Goal: Check status: Check status

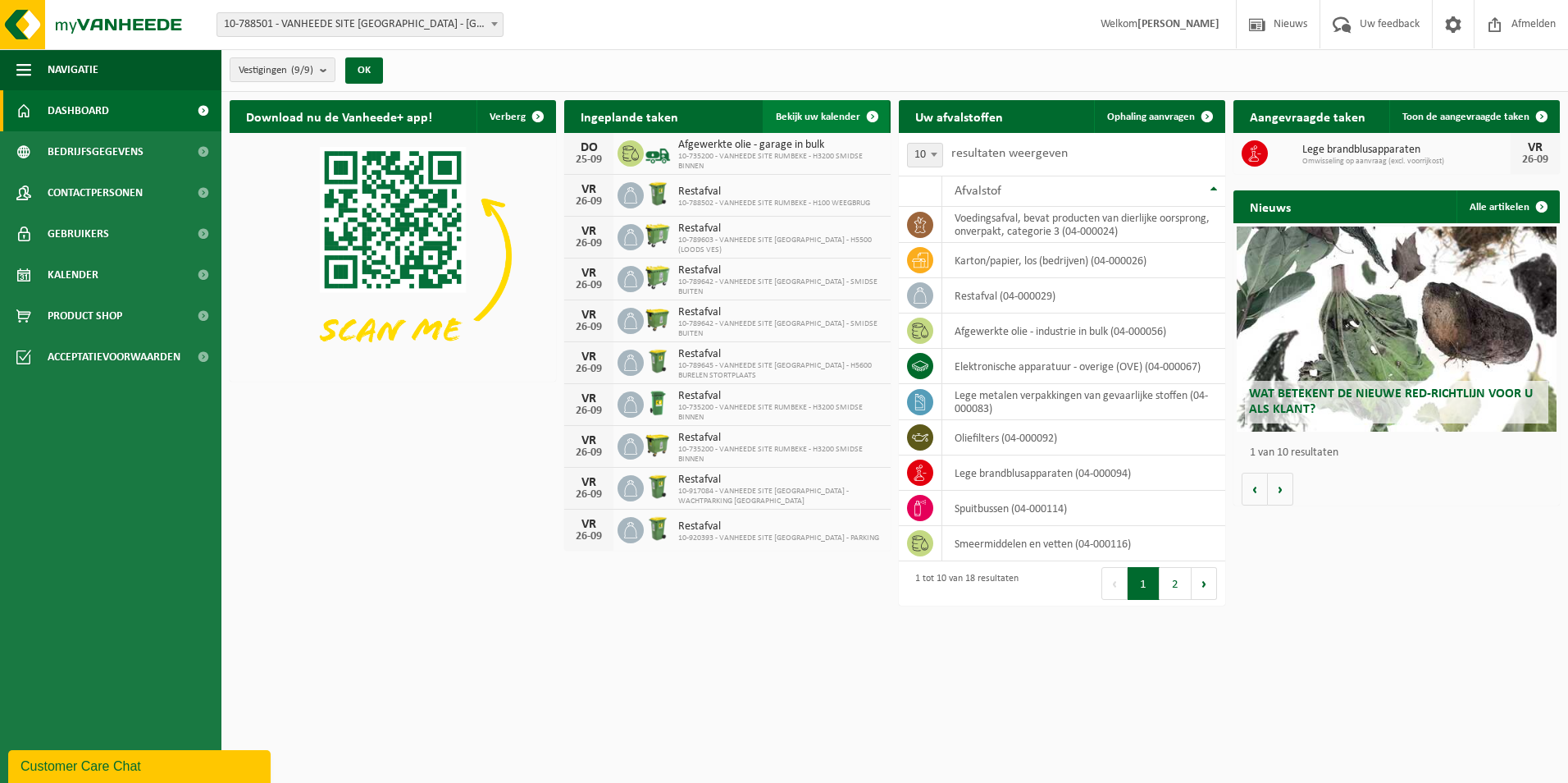
click at [836, 112] on span "Bekijk uw kalender" at bounding box center [818, 117] width 85 height 10
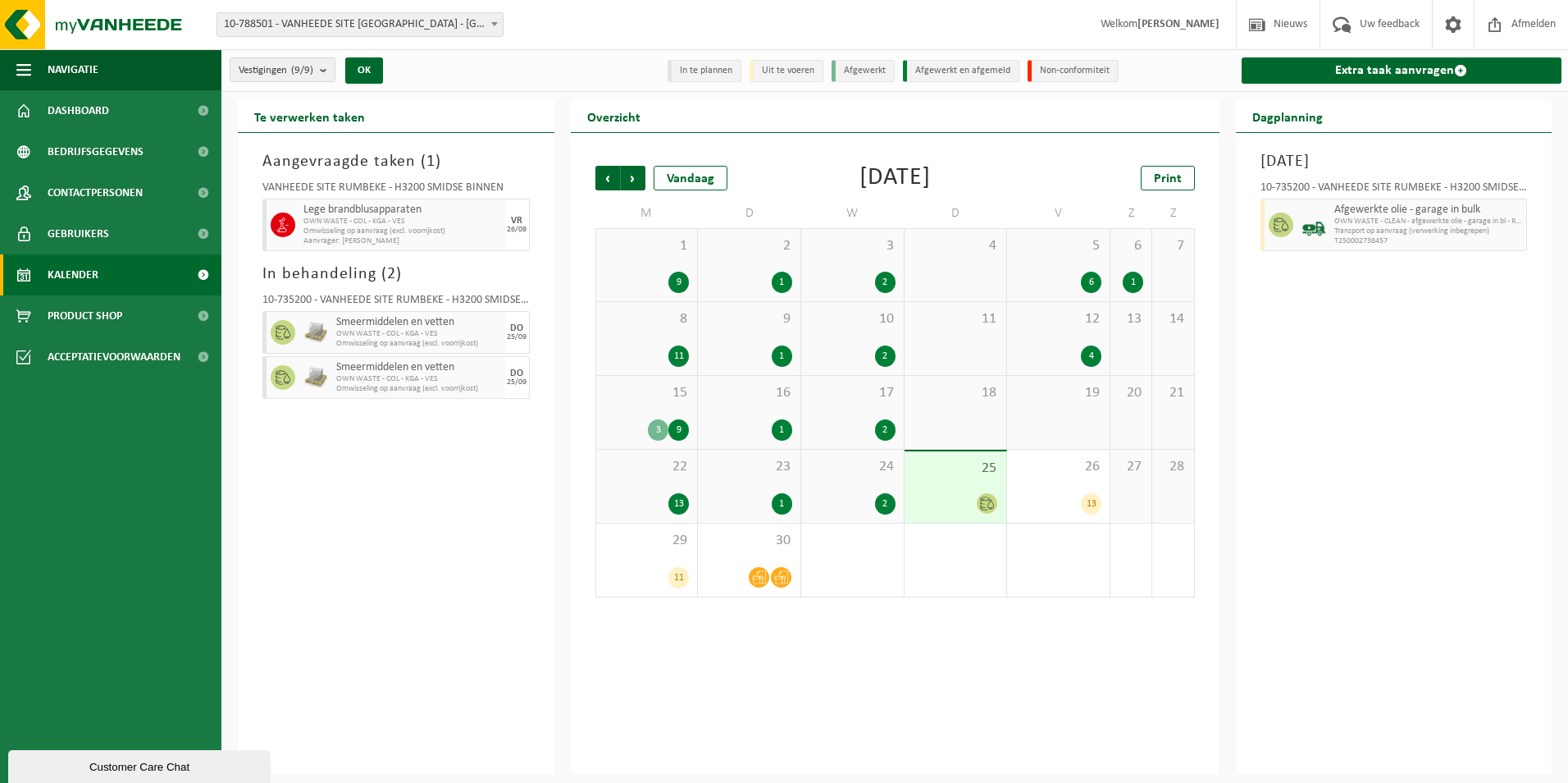
click at [892, 500] on div "2" at bounding box center [885, 503] width 21 height 21
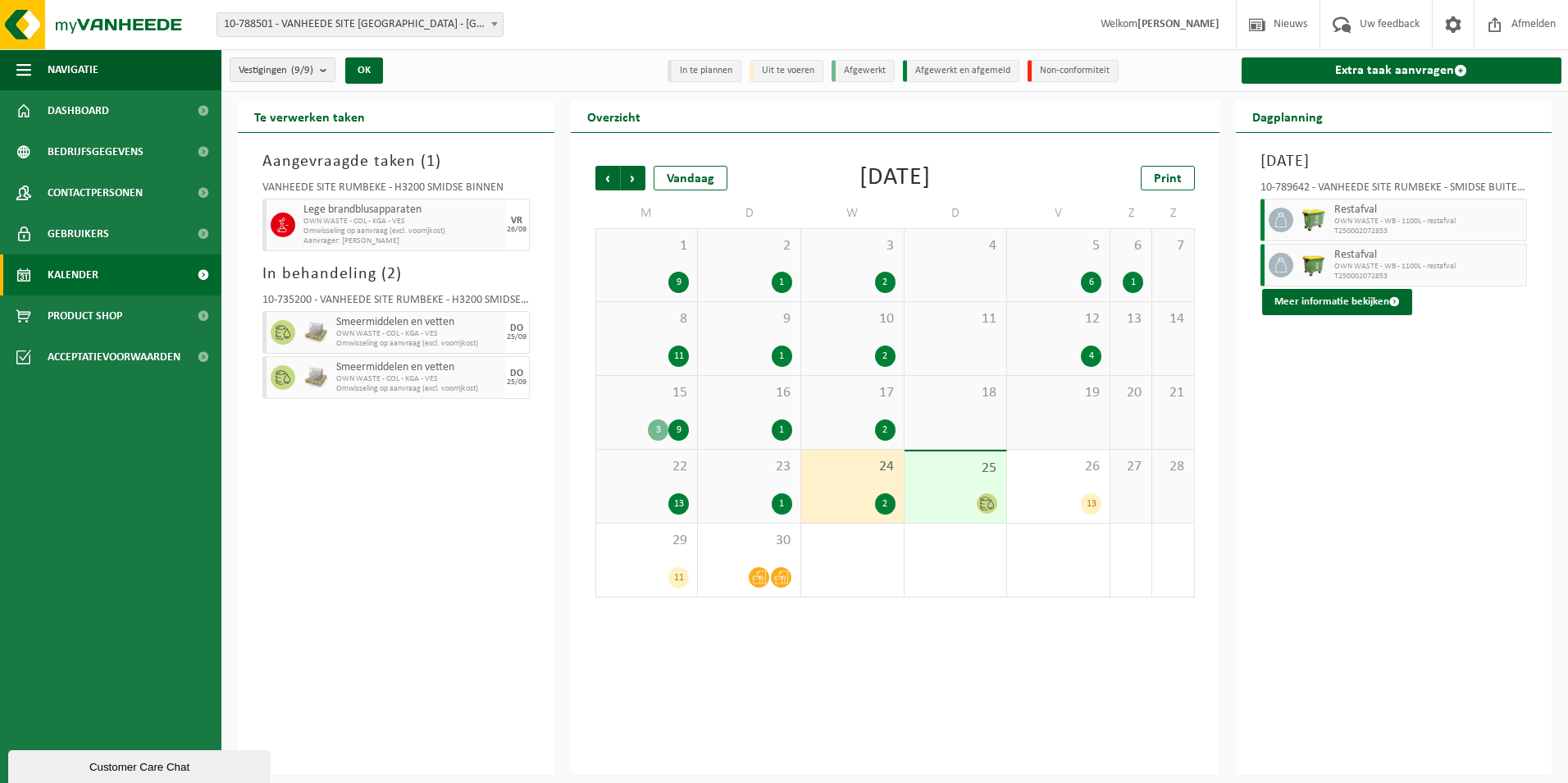
click at [991, 508] on icon at bounding box center [988, 503] width 14 height 13
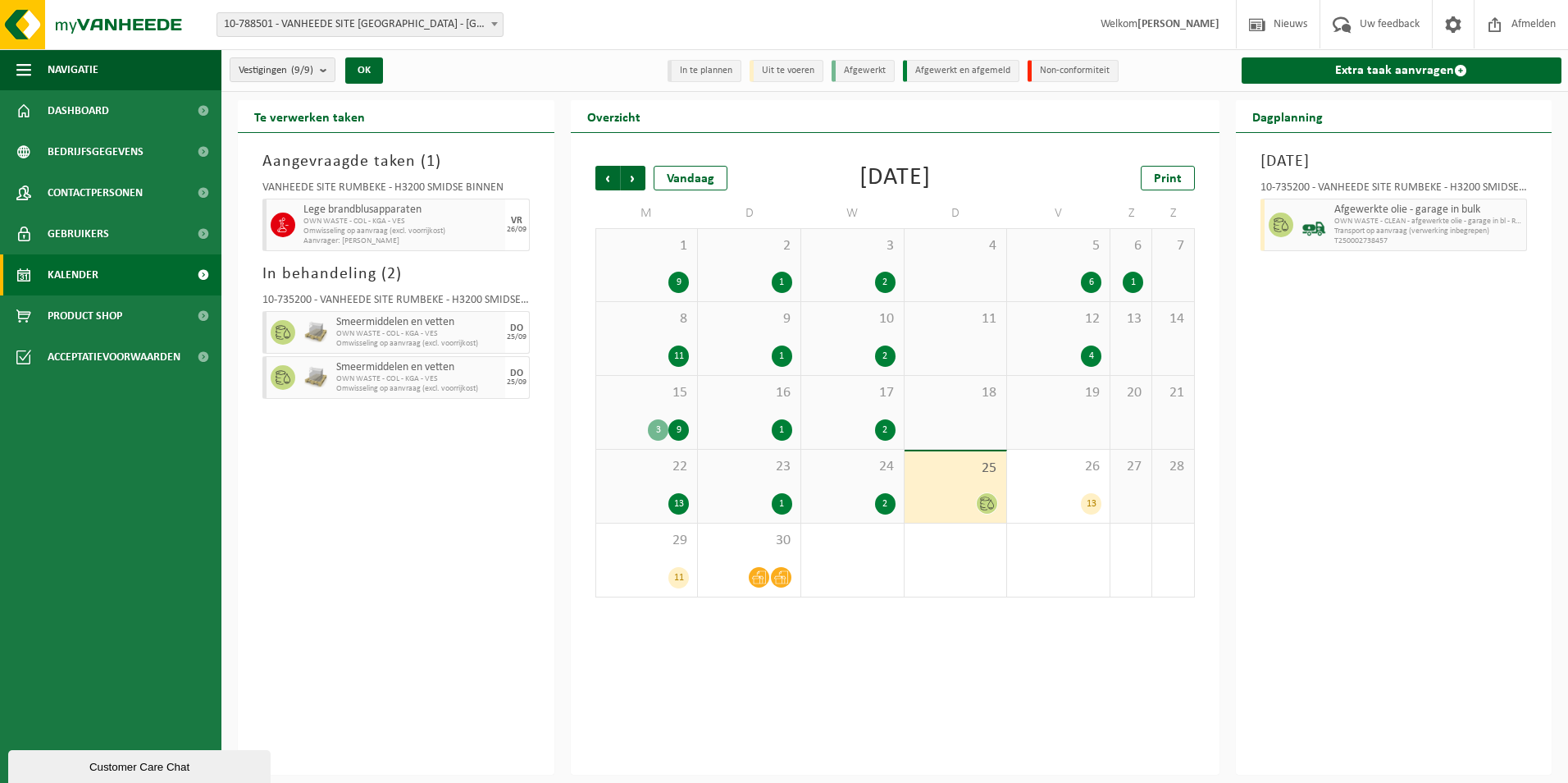
click at [1365, 547] on div "[DATE] 10-735200 - VANHEEDE SITE [GEOGRAPHIC_DATA] - H3200 SMIDSE BINNEN - RUMB…" at bounding box center [1394, 454] width 316 height 642
click at [791, 574] on span at bounding box center [782, 578] width 21 height 21
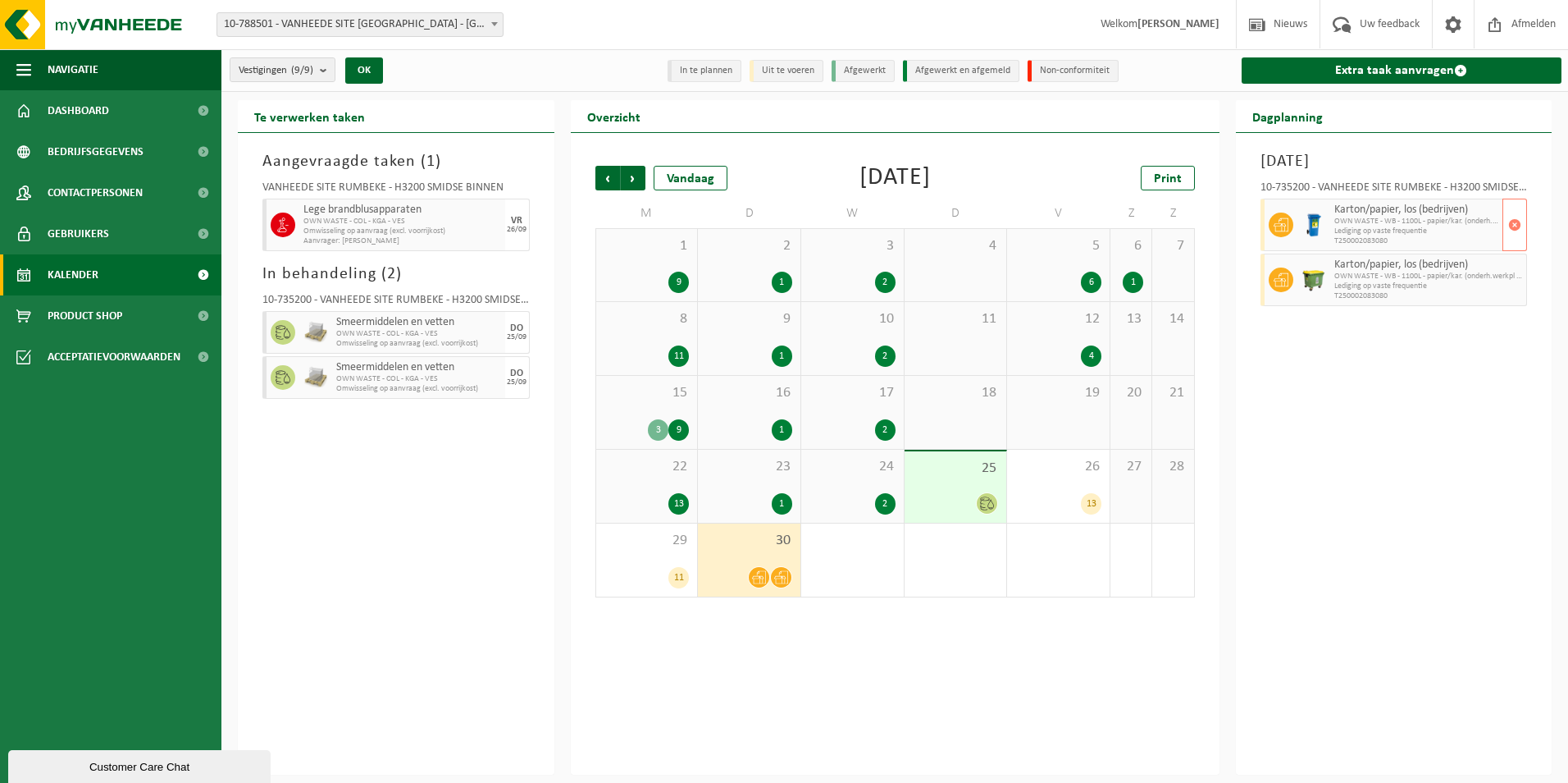
click at [1351, 243] on span "T250002083080" at bounding box center [1417, 241] width 165 height 10
drag, startPoint x: 1351, startPoint y: 243, endPoint x: 1417, endPoint y: 494, distance: 259.5
click at [1417, 494] on div "[DATE] 10-735200 - VANHEEDE SITE [GEOGRAPHIC_DATA] - H3200 SMIDSE BINNEN - RUMB…" at bounding box center [1394, 454] width 316 height 642
click at [459, 321] on span "Smeermiddelen en vetten" at bounding box center [419, 323] width 165 height 13
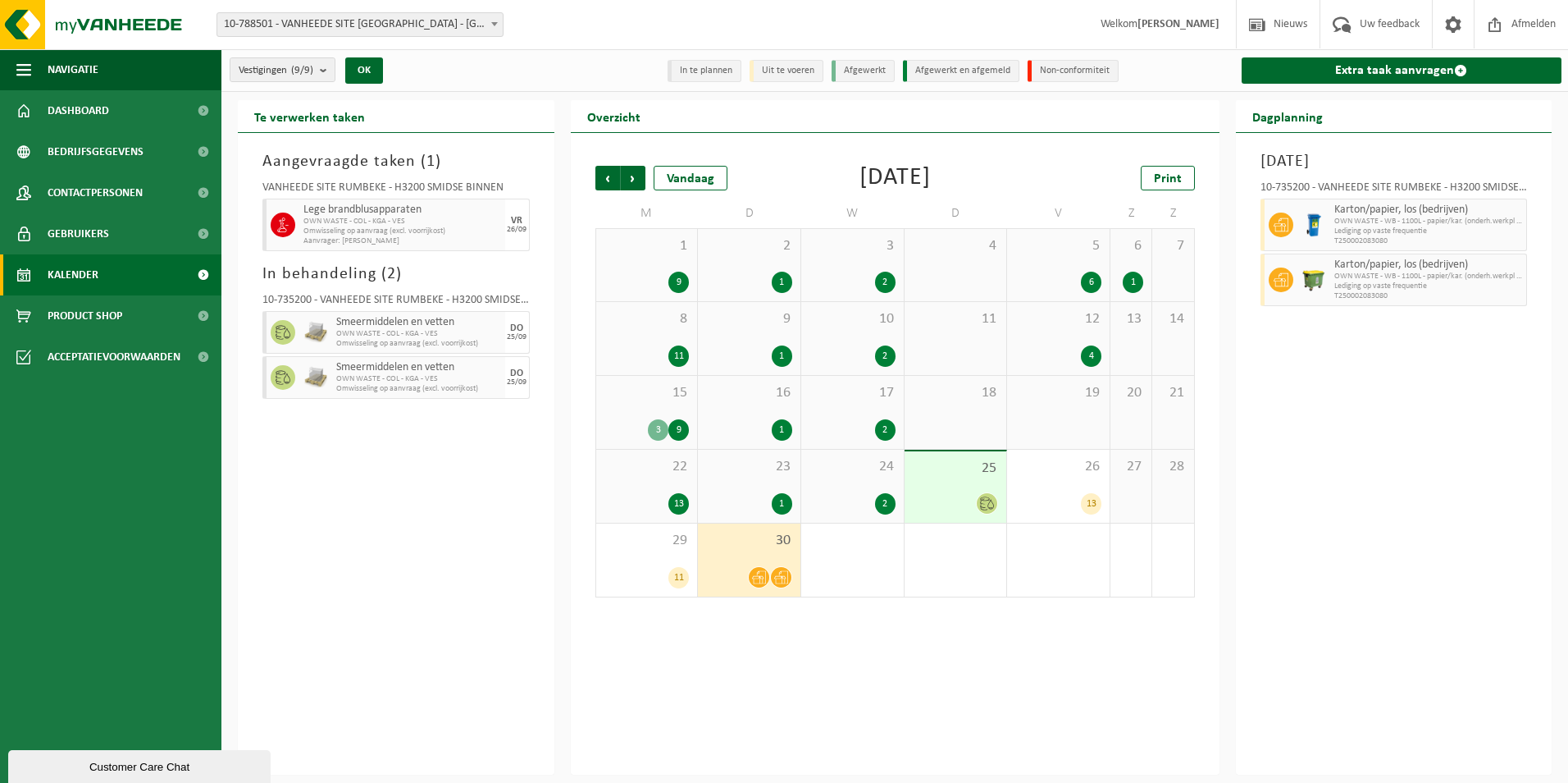
click at [459, 321] on span "Smeermiddelen en vetten" at bounding box center [419, 323] width 165 height 13
